Goal: Task Accomplishment & Management: Manage account settings

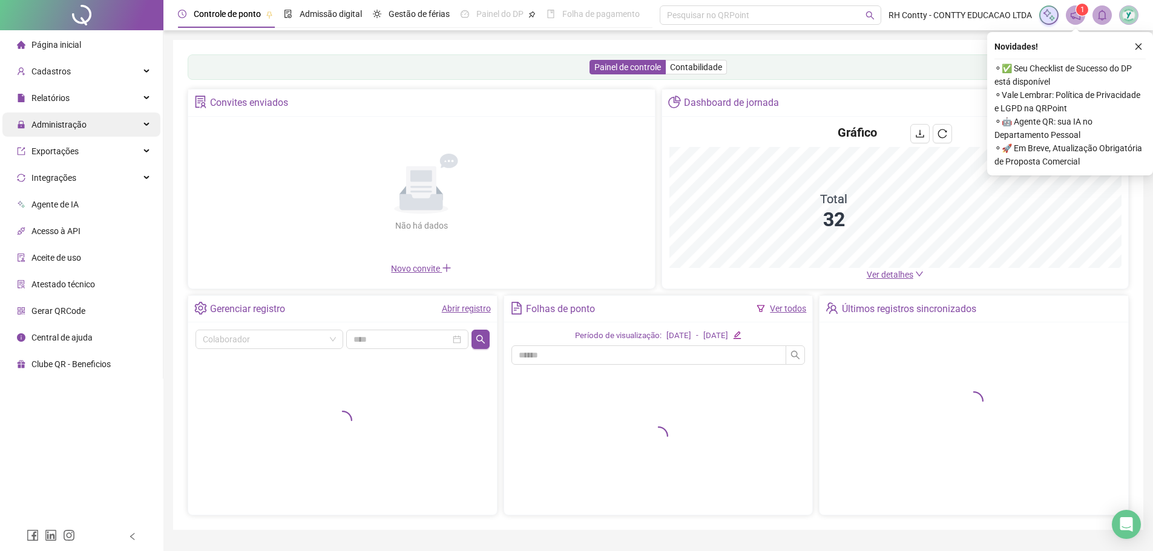
click at [117, 120] on div "Administração" at bounding box center [81, 125] width 158 height 24
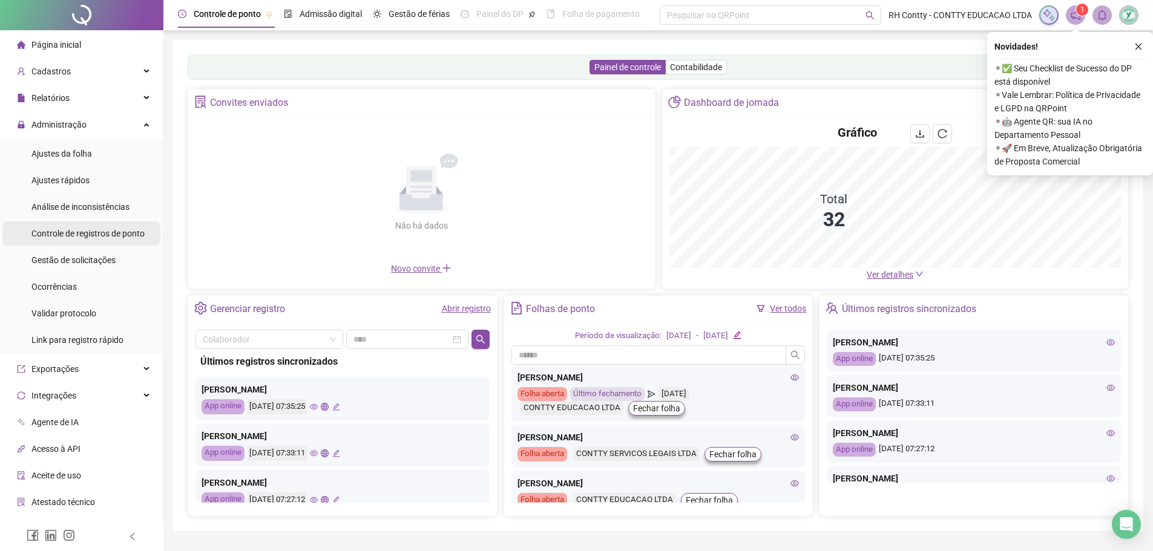
click at [76, 225] on div "Controle de registros de ponto" at bounding box center [87, 234] width 113 height 24
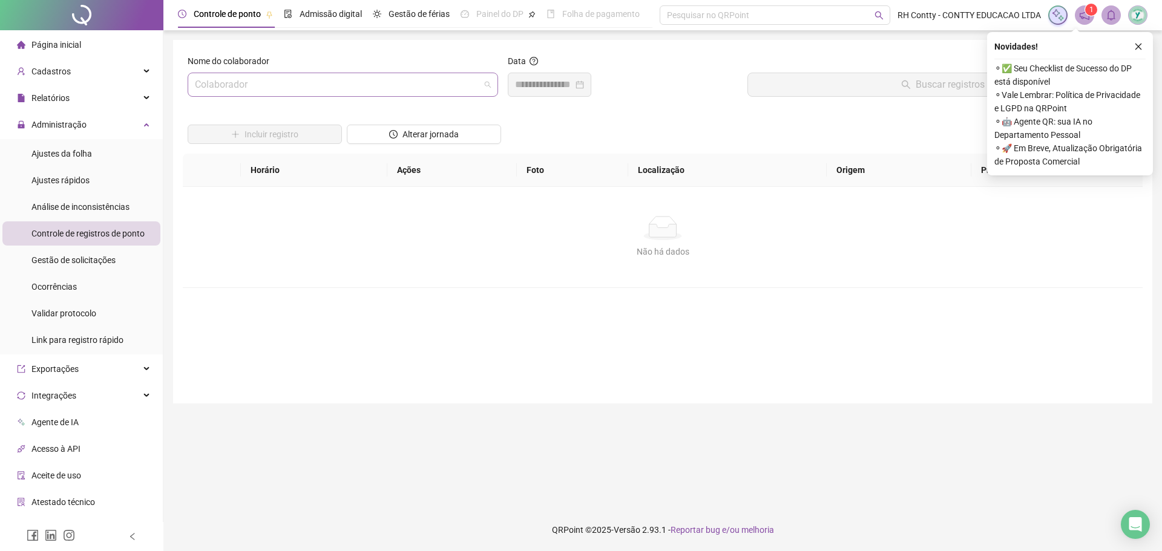
click at [268, 82] on input "search" at bounding box center [337, 84] width 285 height 23
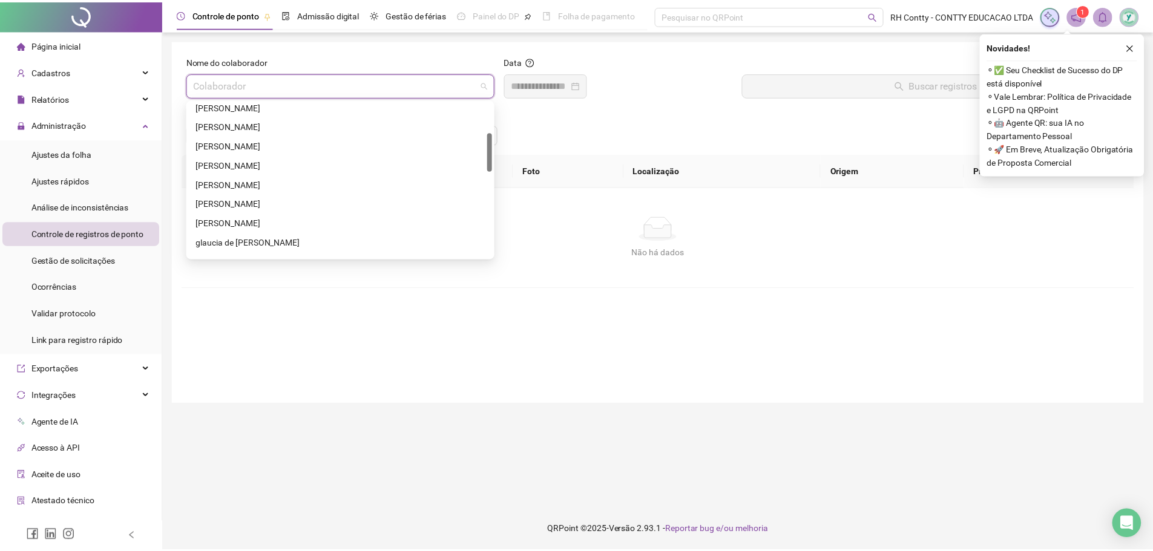
scroll to position [182, 0]
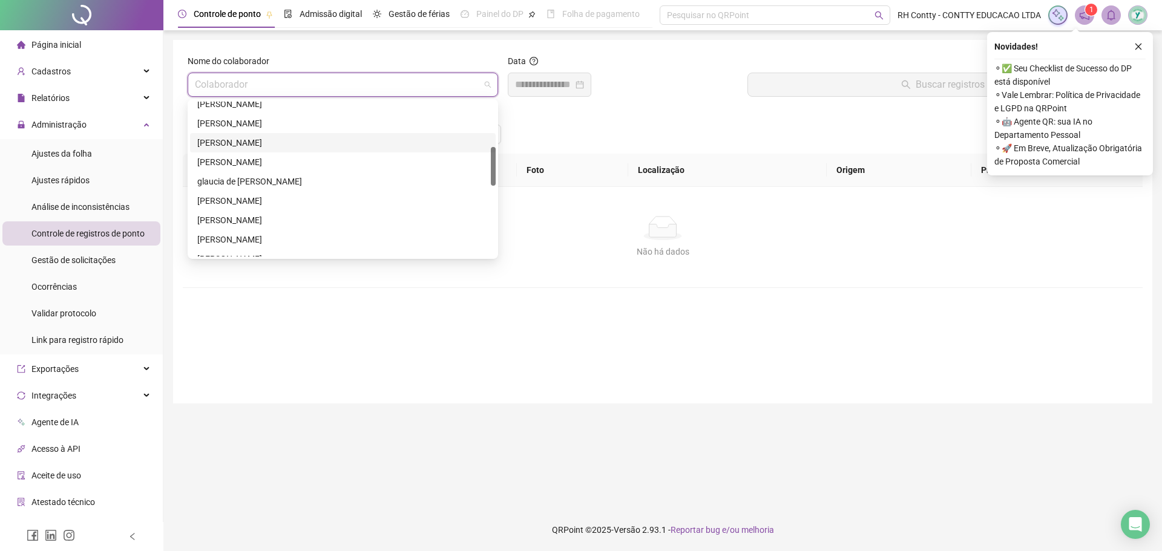
click at [278, 143] on div "[PERSON_NAME]" at bounding box center [342, 142] width 291 height 13
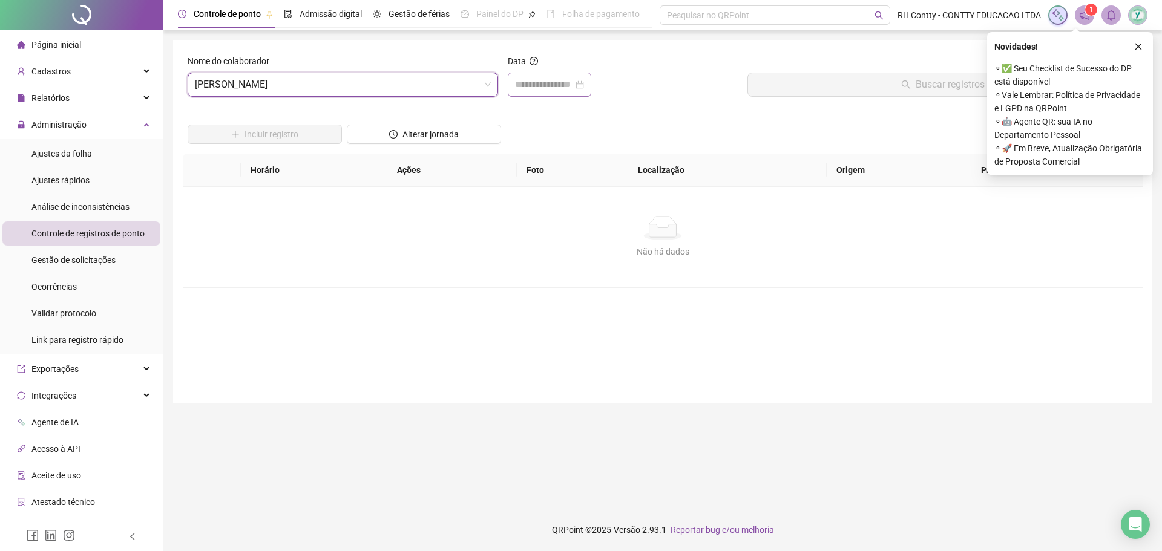
click at [537, 77] on div at bounding box center [550, 85] width 84 height 24
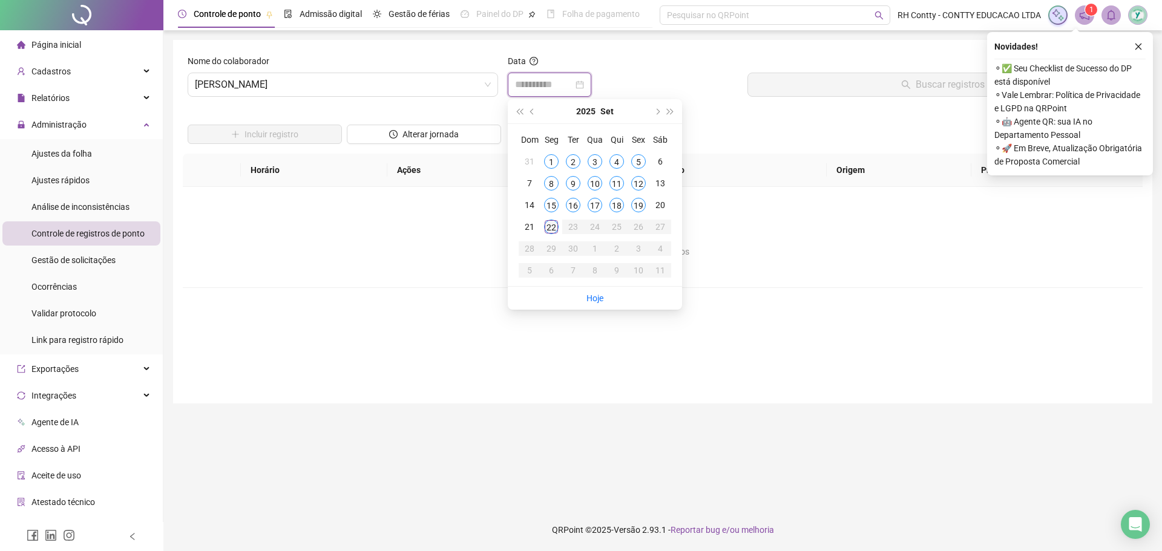
type input "**********"
click at [553, 231] on div "22" at bounding box center [551, 227] width 15 height 15
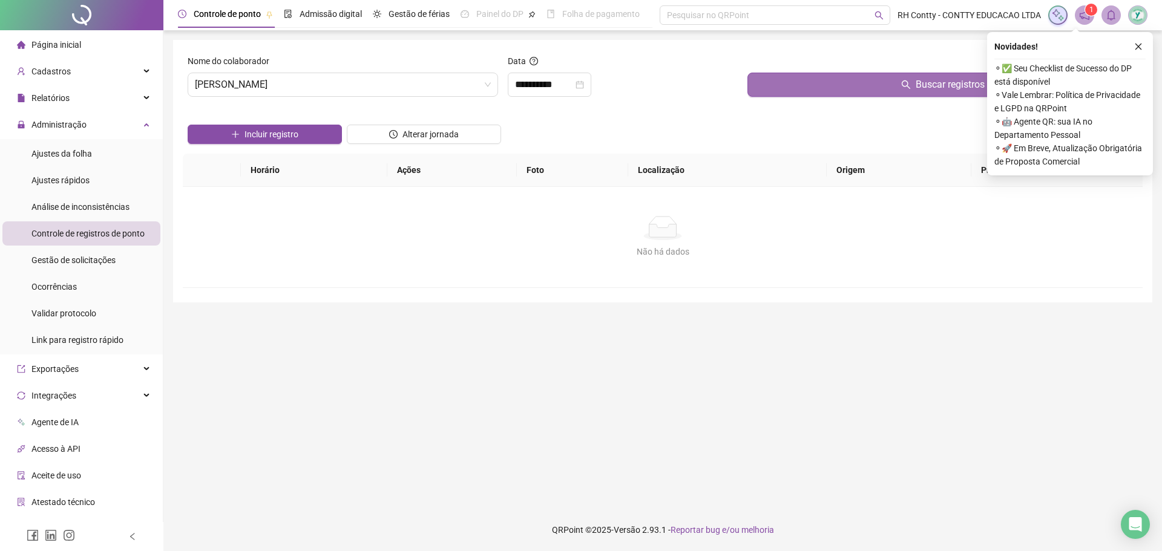
click at [809, 88] on button "Buscar registros" at bounding box center [942, 85] width 390 height 24
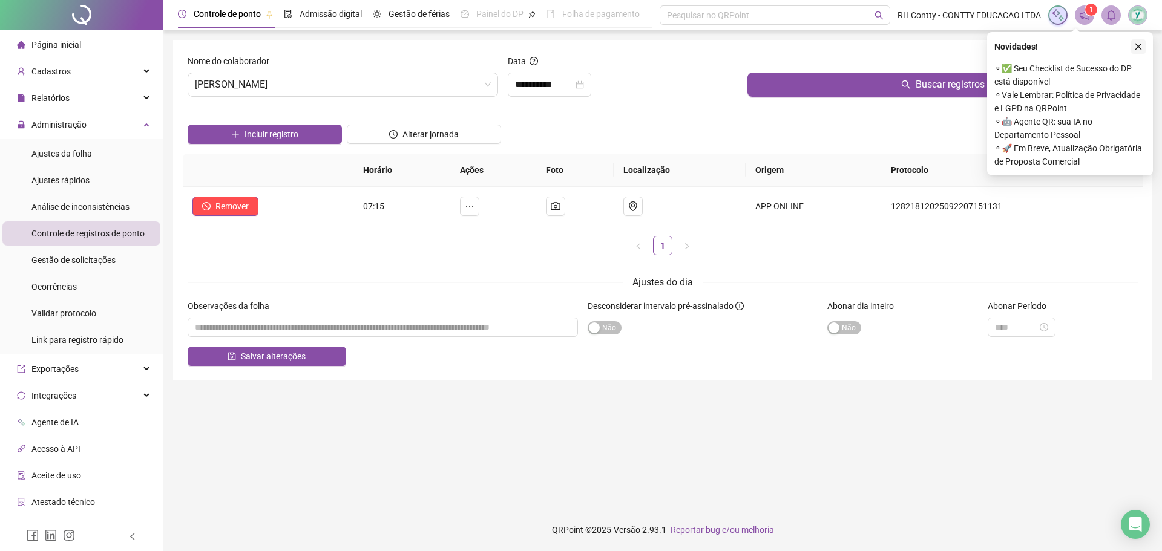
click at [1140, 45] on icon "close" at bounding box center [1138, 47] width 7 height 7
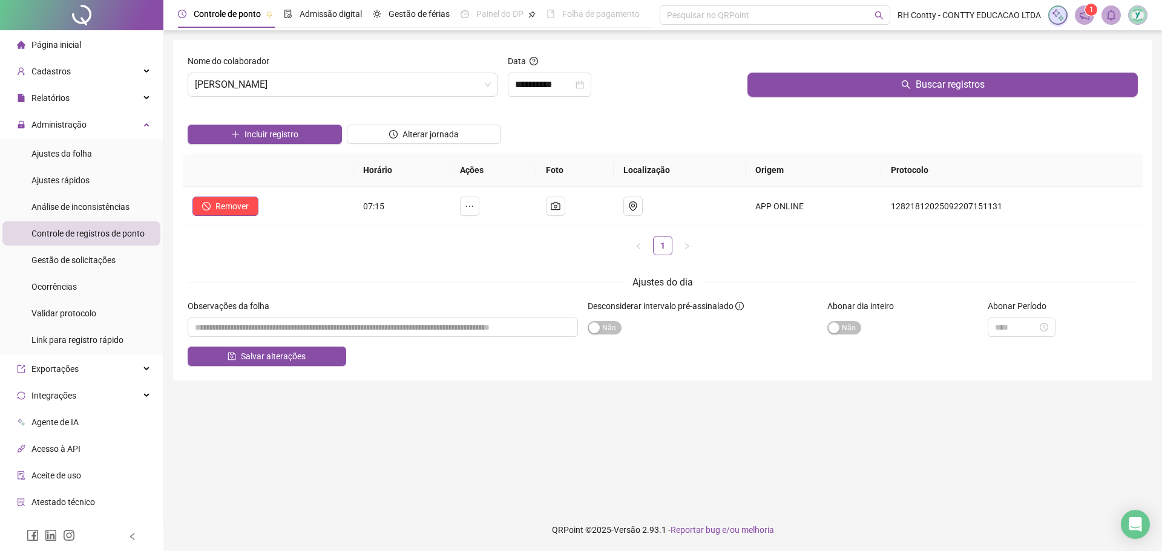
click at [686, 99] on div "**********" at bounding box center [623, 80] width 240 height 52
click at [40, 44] on span "Página inicial" at bounding box center [56, 45] width 50 height 10
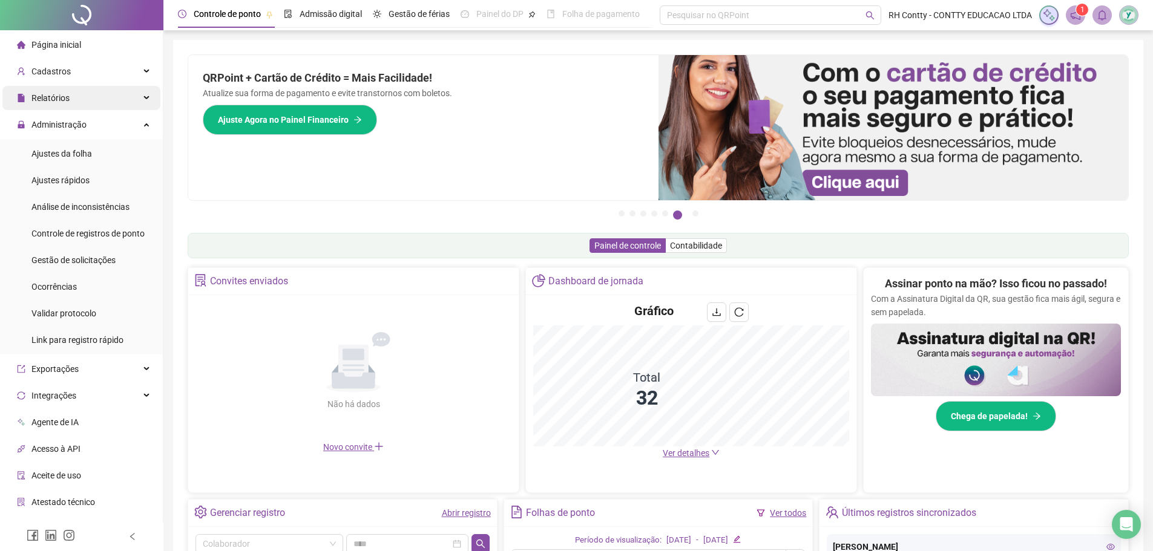
click at [100, 105] on div "Relatórios" at bounding box center [81, 98] width 158 height 24
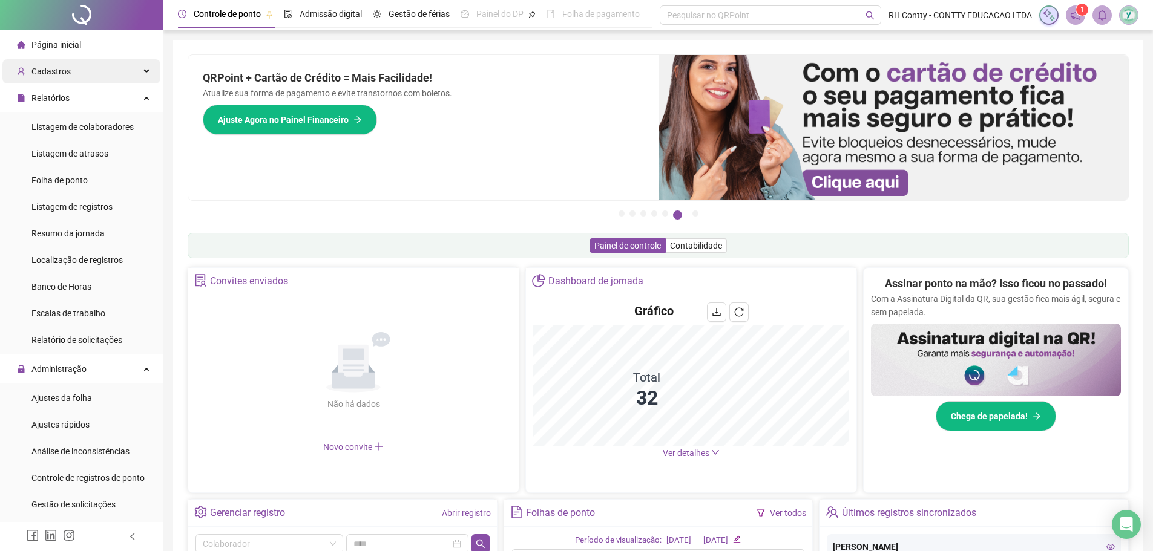
click at [95, 71] on div "Cadastros" at bounding box center [81, 71] width 158 height 24
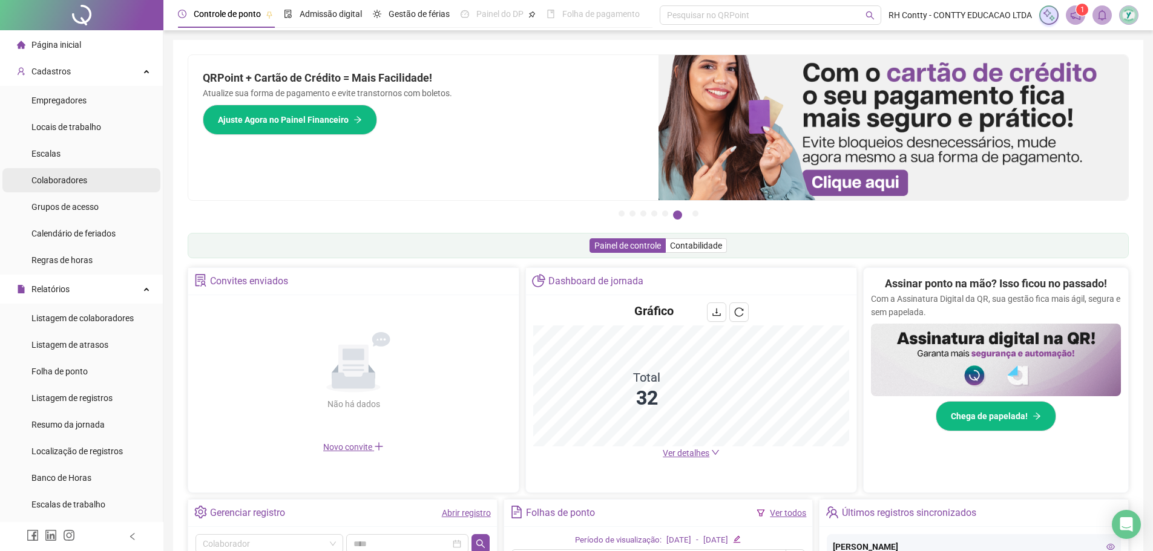
click at [73, 183] on span "Colaboradores" at bounding box center [59, 181] width 56 height 10
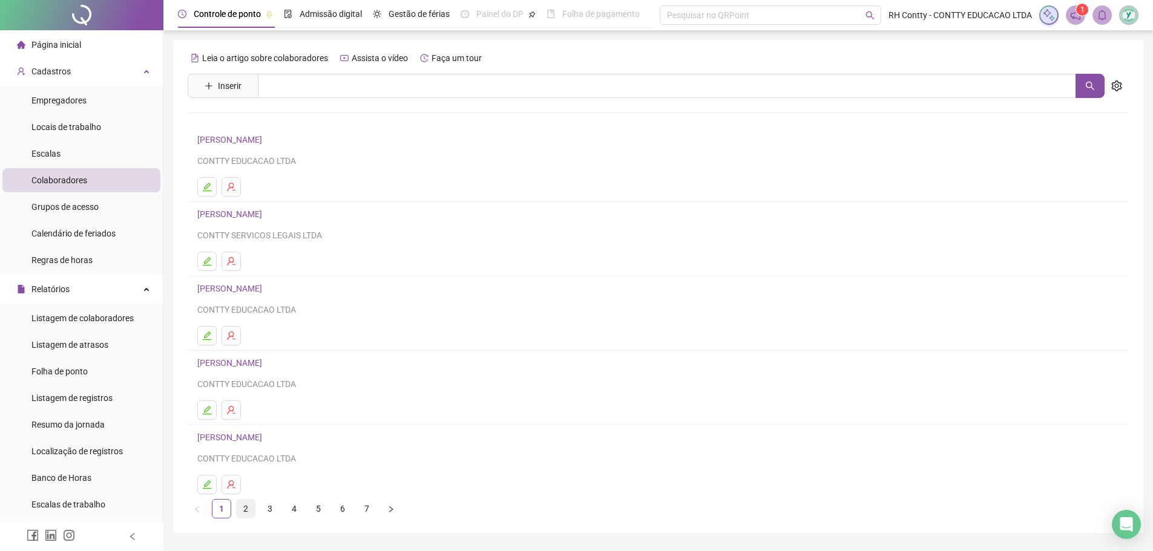
click at [247, 507] on link "2" at bounding box center [246, 509] width 18 height 18
click at [275, 140] on link "[PERSON_NAME] DE [DEMOGRAPHIC_DATA]" at bounding box center [282, 140] width 171 height 10
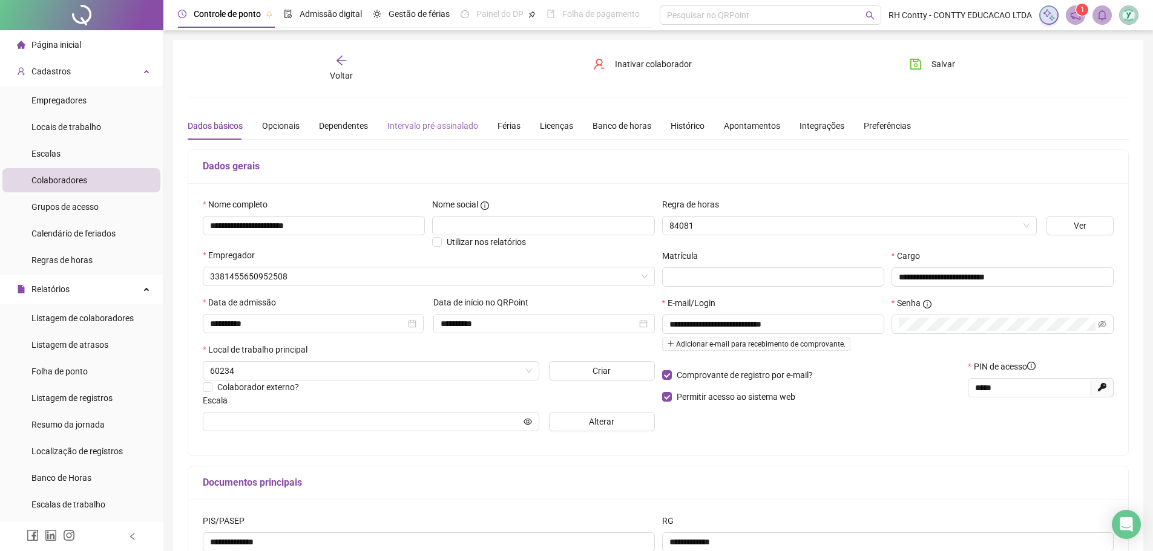
type input "**********"
click at [510, 128] on div "Férias" at bounding box center [509, 125] width 23 height 13
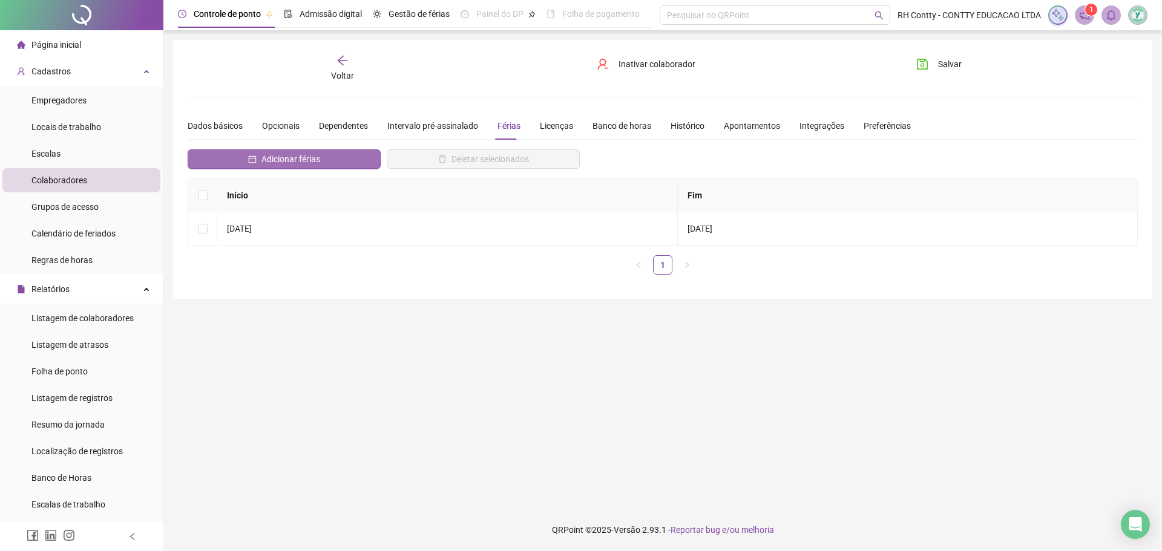
click at [312, 159] on span "Adicionar férias" at bounding box center [290, 159] width 59 height 13
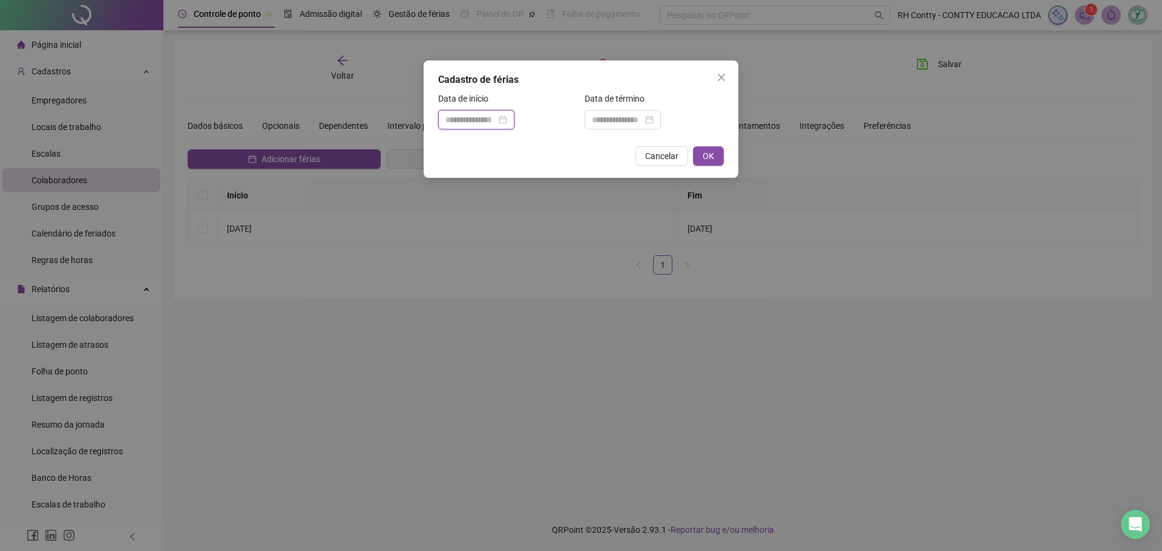
click at [481, 119] on input at bounding box center [470, 119] width 51 height 13
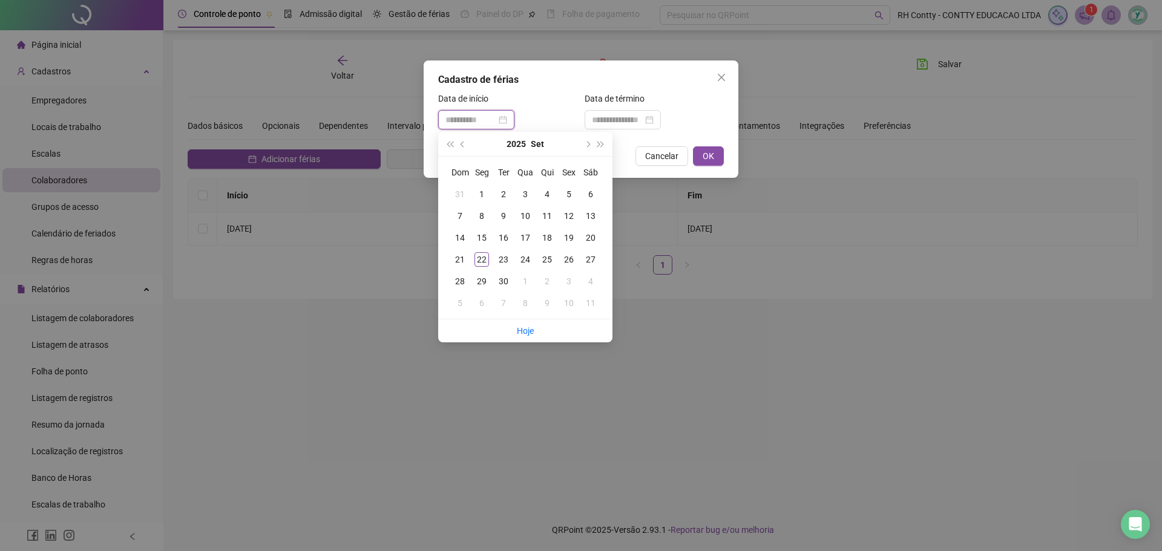
type input "**********"
click at [485, 259] on div "22" at bounding box center [482, 259] width 15 height 15
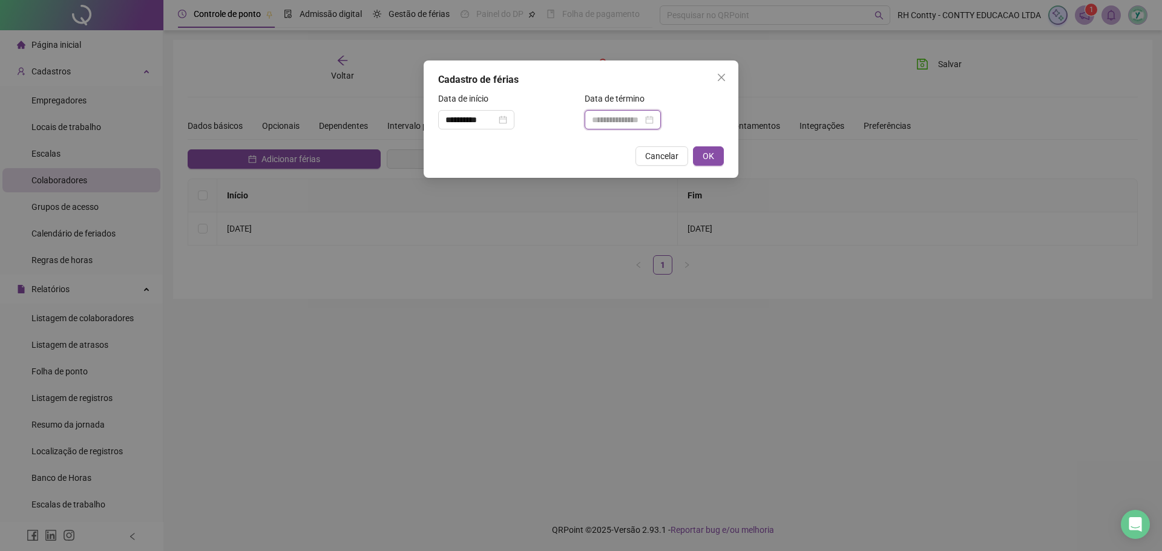
click at [629, 116] on input at bounding box center [617, 119] width 51 height 13
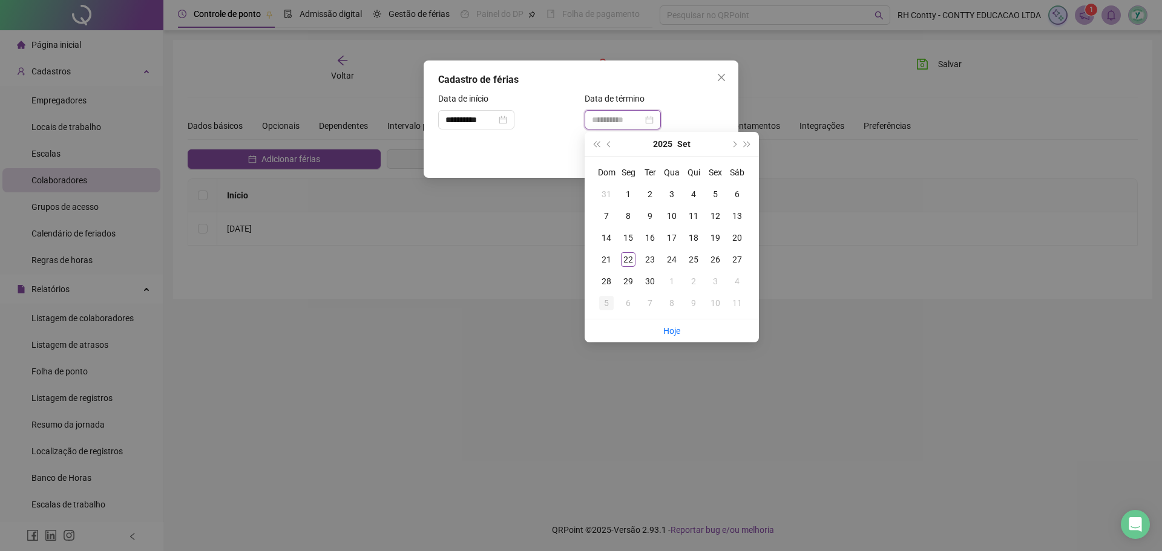
type input "**********"
click at [608, 302] on div "5" at bounding box center [606, 303] width 15 height 15
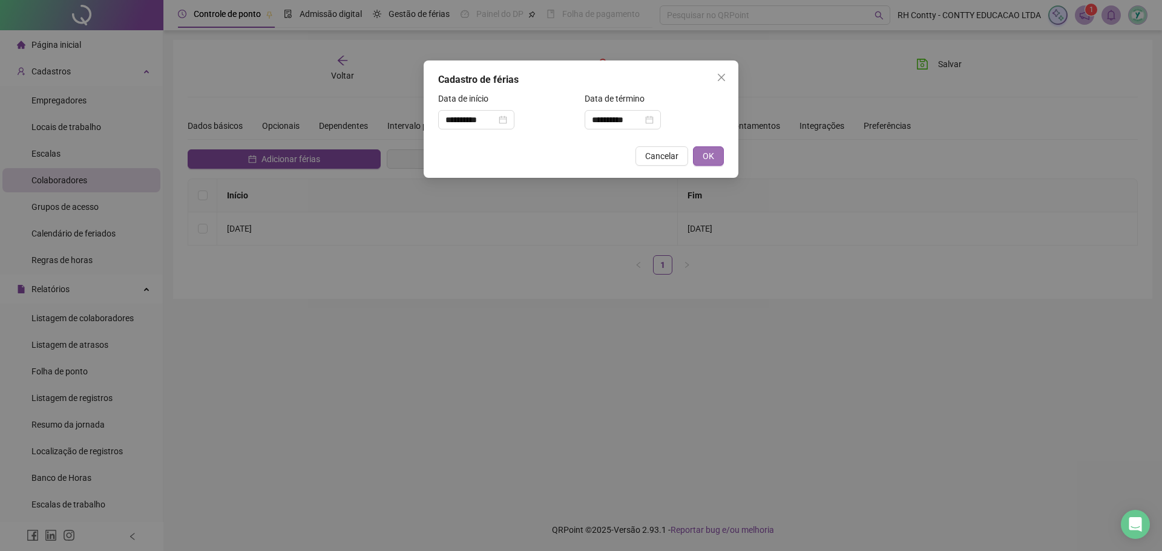
click at [708, 156] on span "OK" at bounding box center [708, 155] width 11 height 13
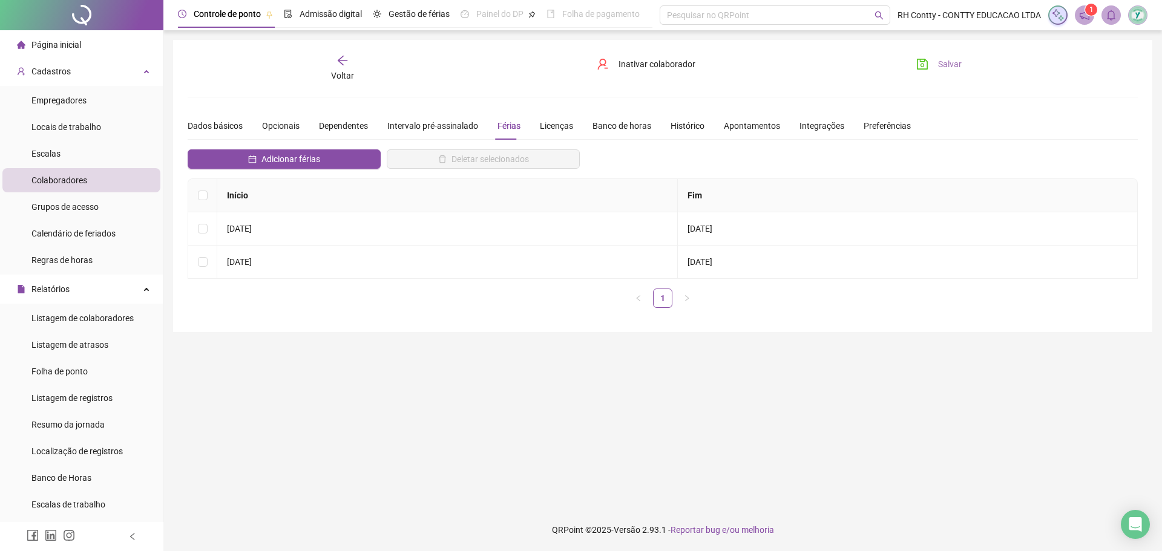
click at [940, 57] on span "Salvar" at bounding box center [950, 63] width 24 height 13
click at [64, 42] on span "Página inicial" at bounding box center [56, 45] width 50 height 10
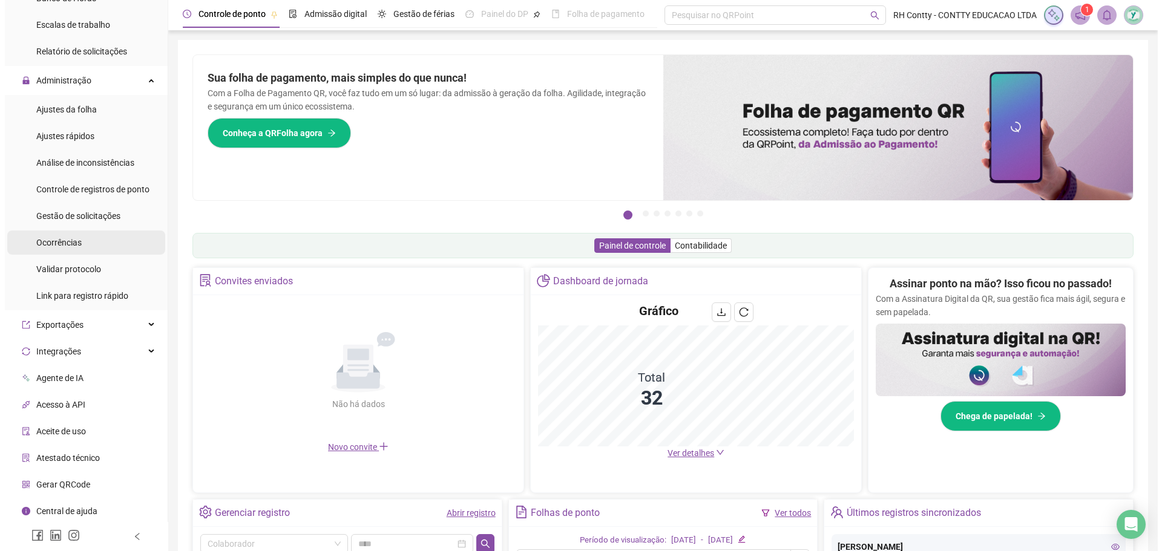
scroll to position [481, 0]
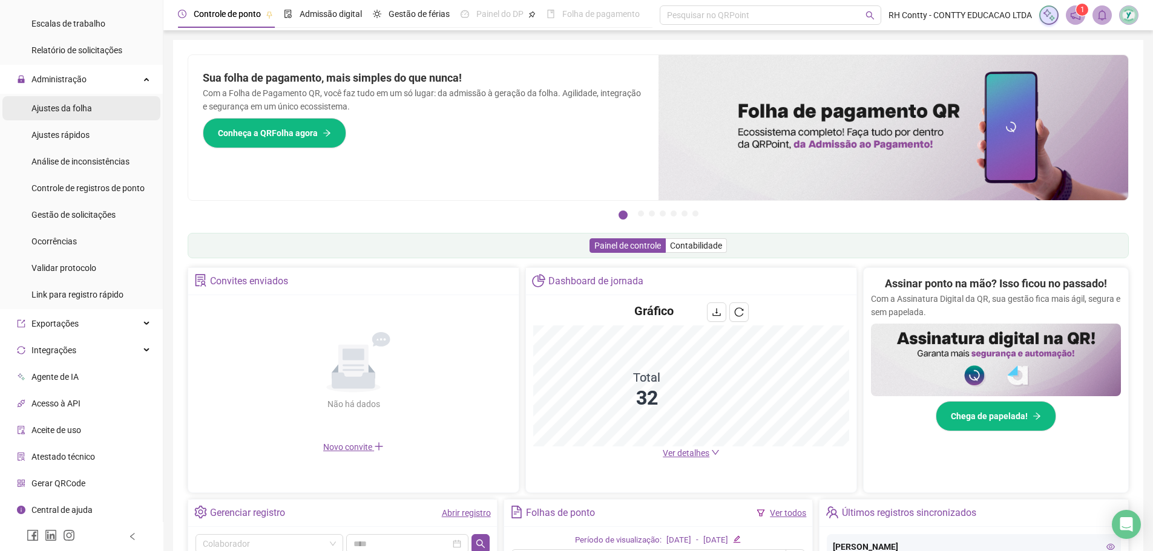
click at [114, 105] on li "Ajustes da folha" at bounding box center [81, 108] width 158 height 24
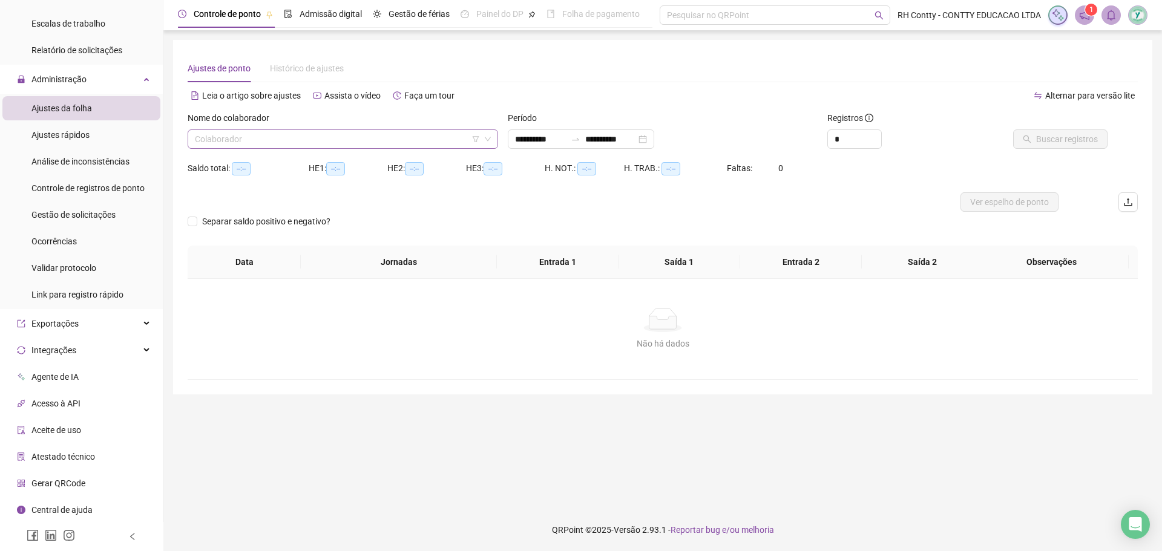
click at [371, 138] on input "search" at bounding box center [337, 139] width 285 height 18
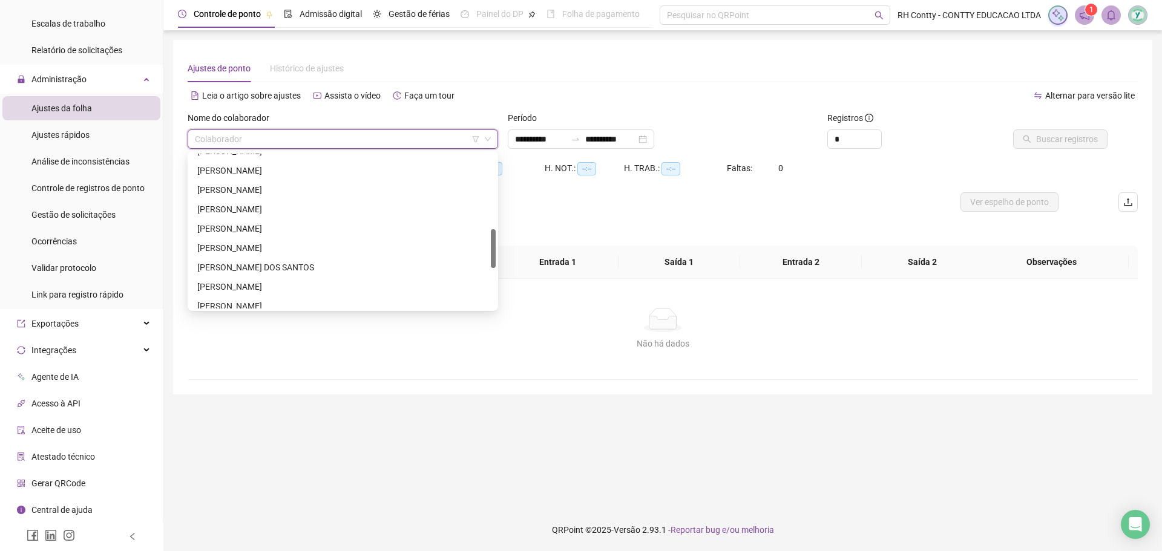
scroll to position [363, 0]
click at [307, 300] on div "[PERSON_NAME]" at bounding box center [342, 303] width 291 height 13
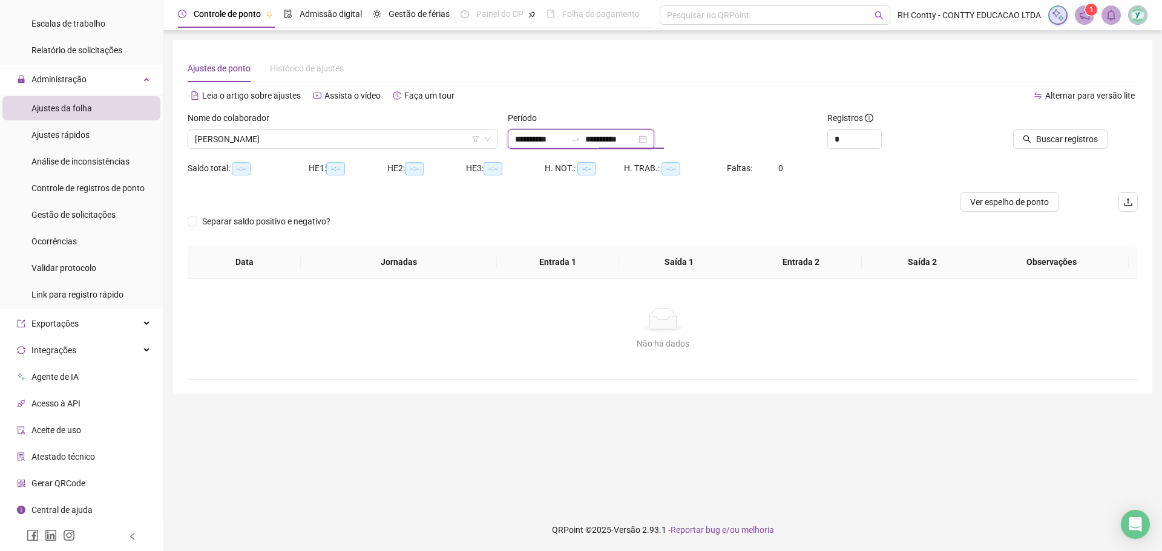
click at [636, 136] on input "**********" at bounding box center [610, 139] width 51 height 13
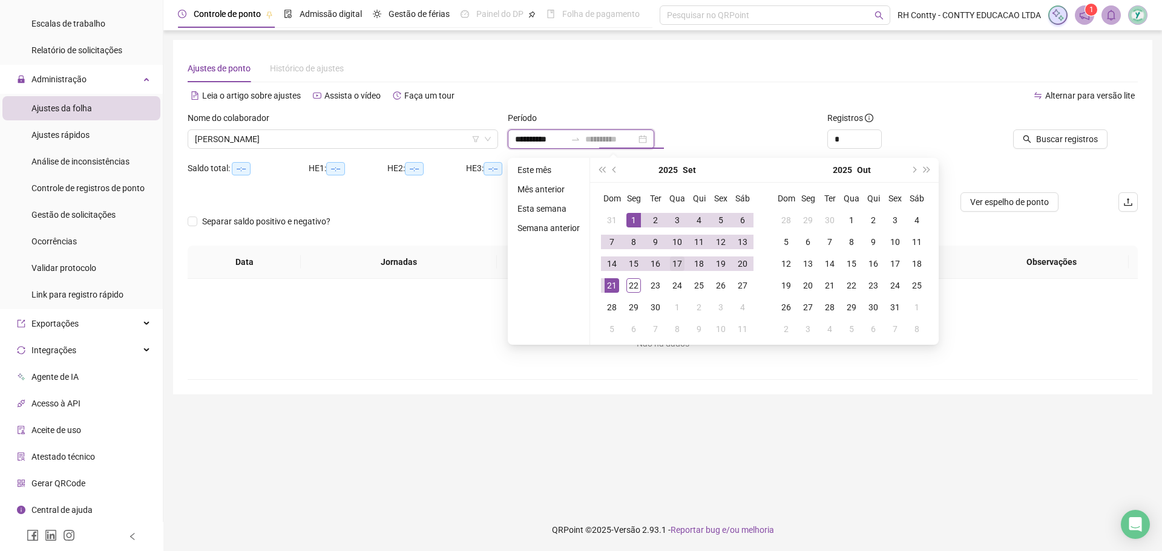
type input "**********"
click at [680, 264] on div "17" at bounding box center [677, 264] width 15 height 15
type input "**********"
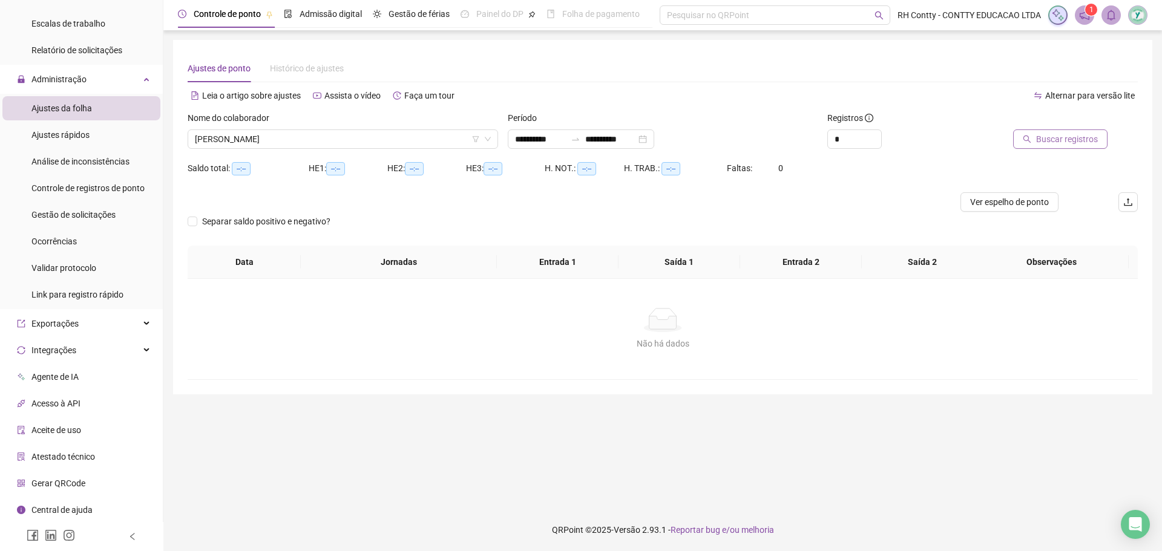
click at [1059, 136] on span "Buscar registros" at bounding box center [1067, 139] width 62 height 13
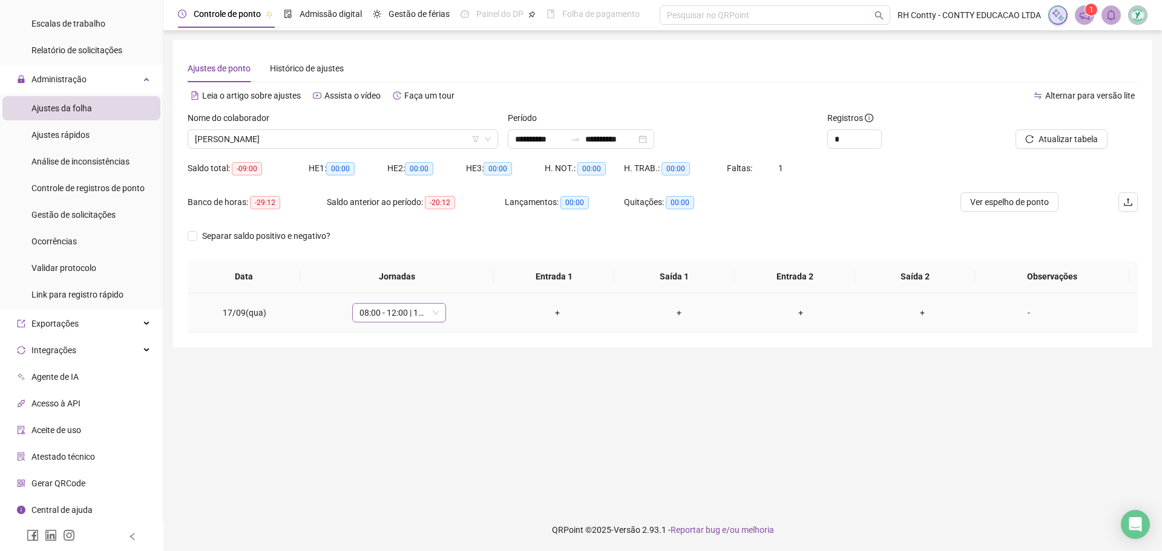
click at [416, 316] on span "08:00 - 12:00 | 13:00 - 18:00" at bounding box center [399, 313] width 79 height 18
click at [413, 431] on div "Folga compensatória" at bounding box center [418, 432] width 102 height 13
click at [457, 283] on span "Sim" at bounding box center [454, 281] width 14 height 13
click at [1065, 136] on span "Atualizar tabela" at bounding box center [1068, 139] width 59 height 13
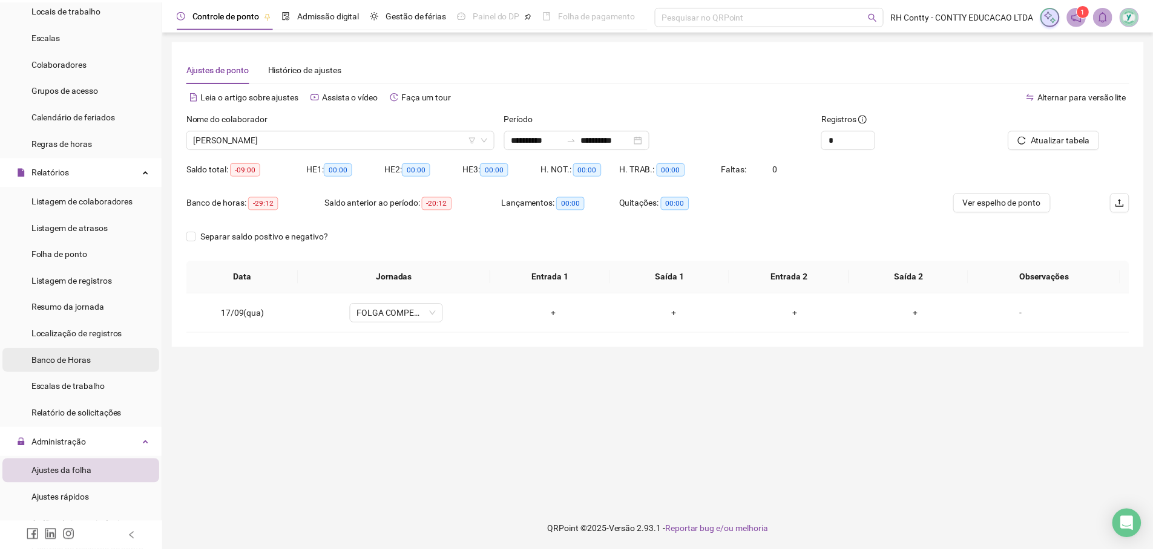
scroll to position [0, 0]
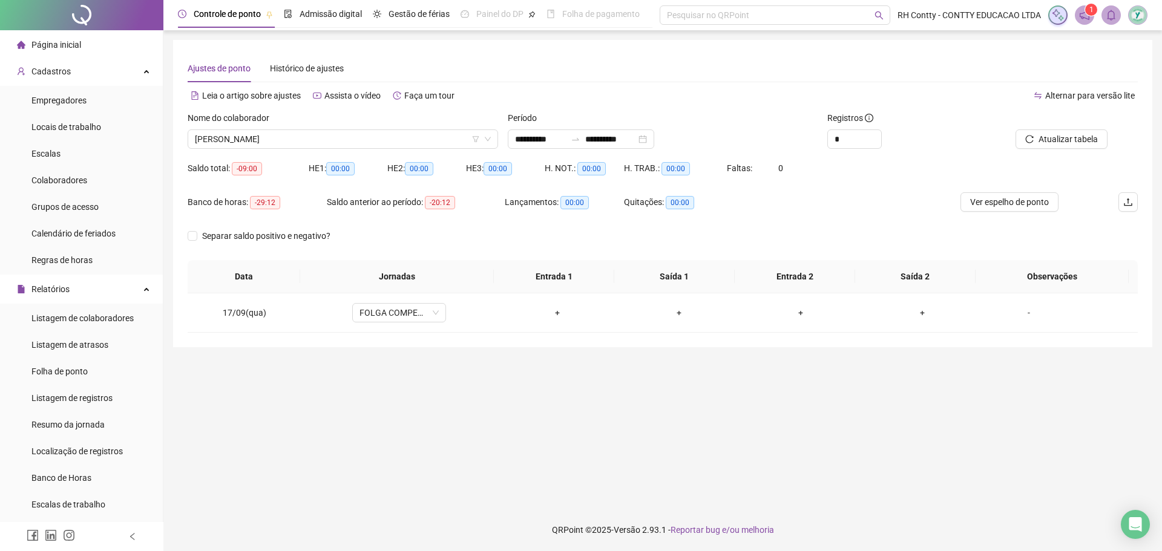
click at [85, 45] on li "Página inicial" at bounding box center [81, 45] width 158 height 24
